Goal: Browse casually: Explore the website without a specific task or goal

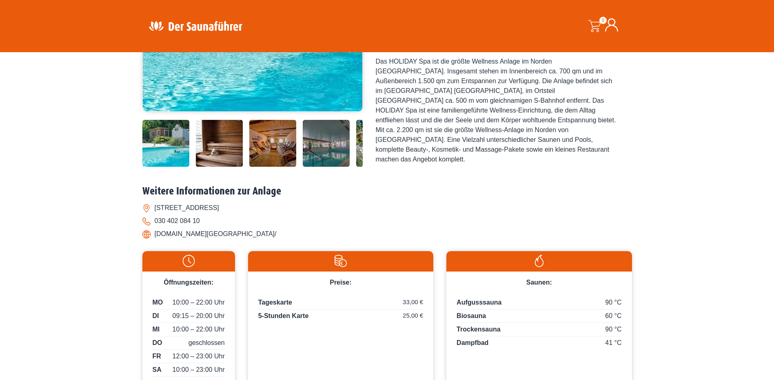
scroll to position [122, 0]
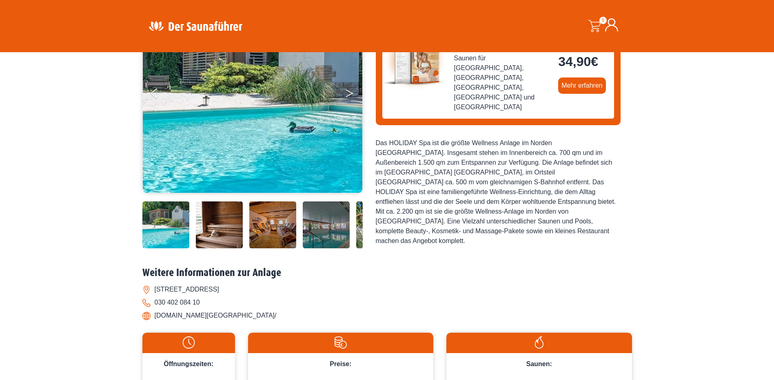
click at [346, 95] on button "Next" at bounding box center [355, 95] width 20 height 20
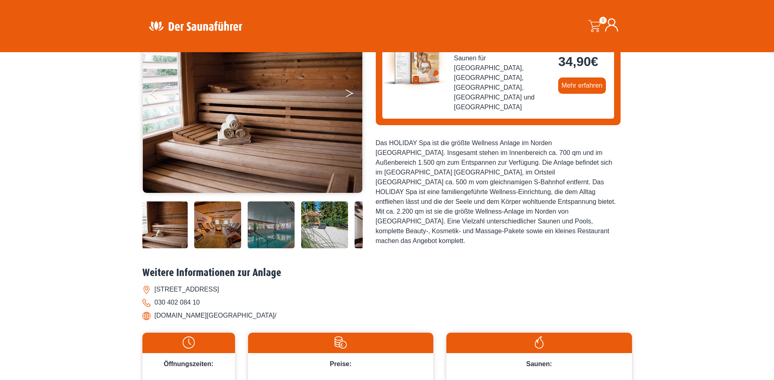
click at [346, 95] on button "Next" at bounding box center [355, 95] width 20 height 20
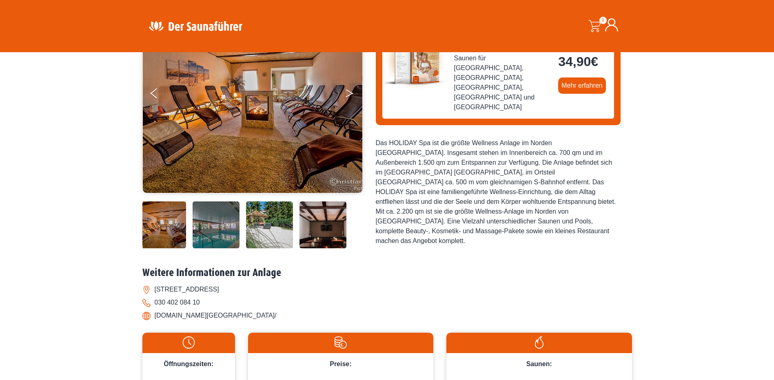
click at [346, 96] on button "Next" at bounding box center [355, 95] width 20 height 20
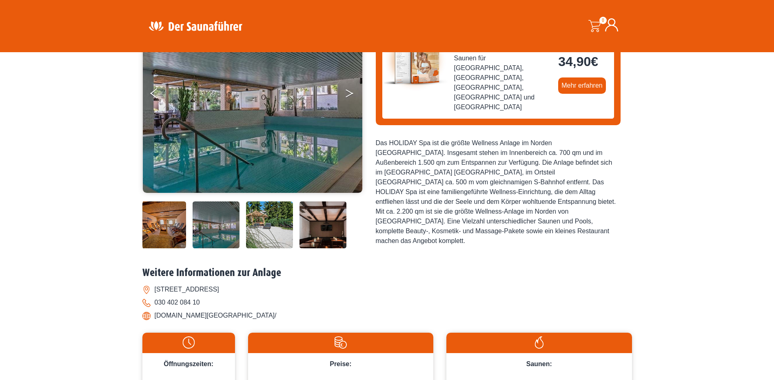
click at [346, 96] on icon "Next" at bounding box center [349, 95] width 7 height 5
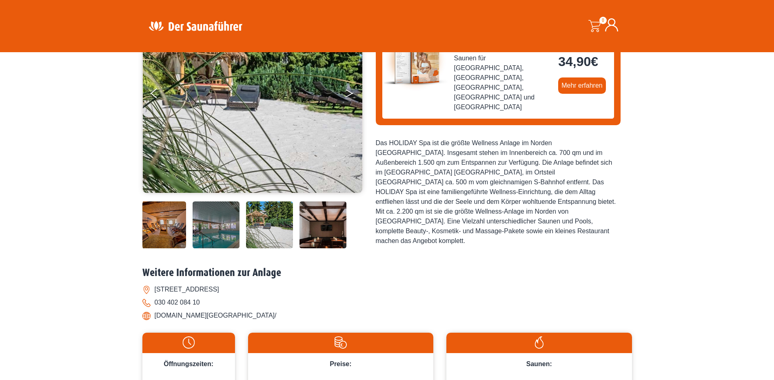
click at [346, 96] on icon "Next" at bounding box center [349, 95] width 7 height 5
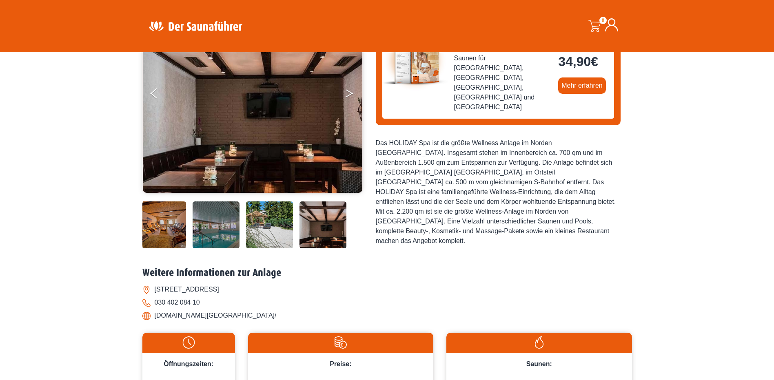
click at [346, 96] on icon "Next" at bounding box center [349, 95] width 7 height 5
click at [350, 92] on icon "Next" at bounding box center [349, 91] width 7 height 5
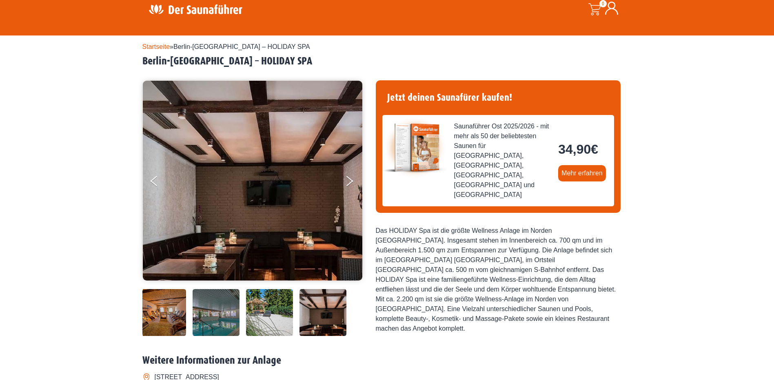
scroll to position [0, 0]
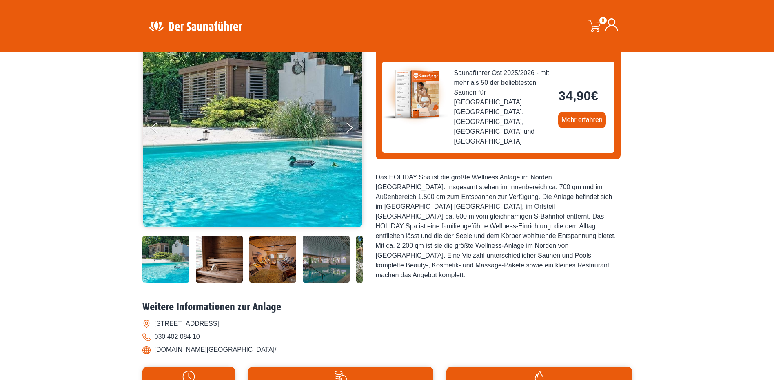
scroll to position [82, 0]
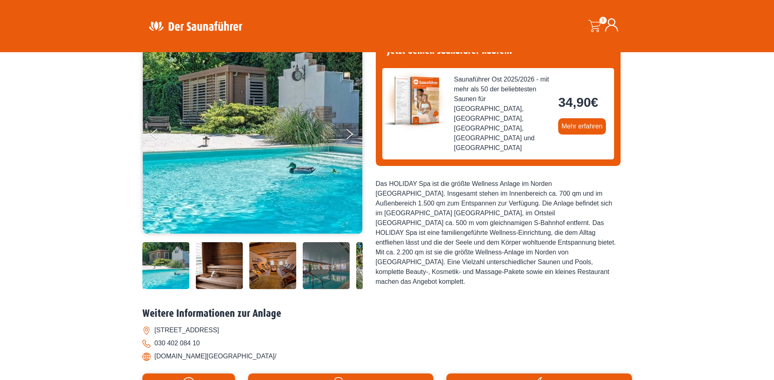
click at [274, 261] on img at bounding box center [272, 265] width 47 height 47
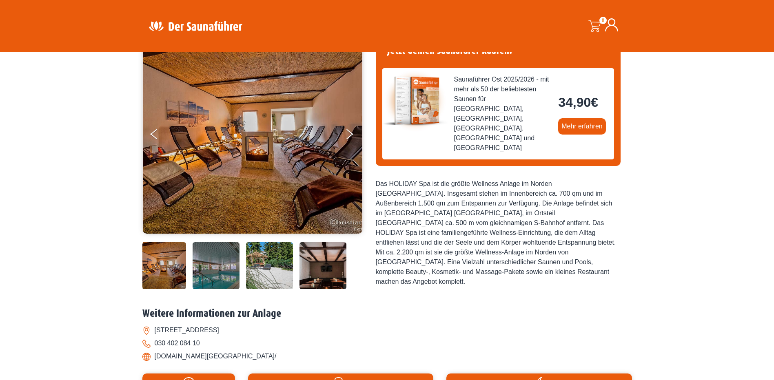
click at [276, 260] on img at bounding box center [269, 265] width 47 height 47
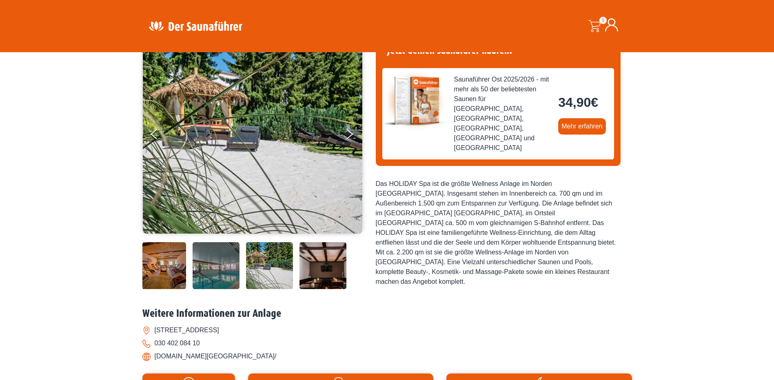
click at [276, 260] on img at bounding box center [269, 265] width 47 height 47
click at [317, 268] on img at bounding box center [322, 265] width 47 height 47
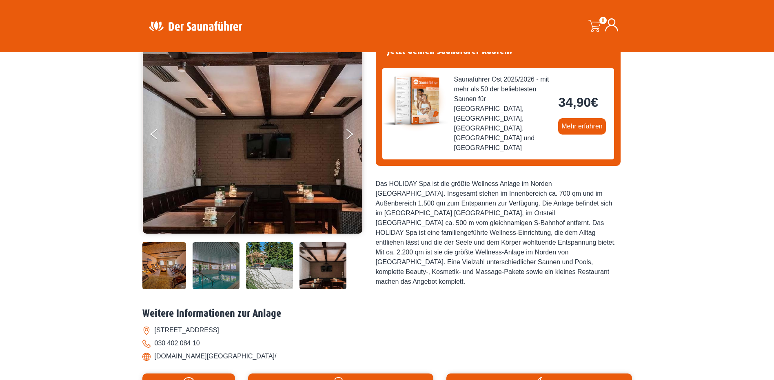
click at [318, 268] on img at bounding box center [322, 265] width 47 height 47
